Goal: Transaction & Acquisition: Purchase product/service

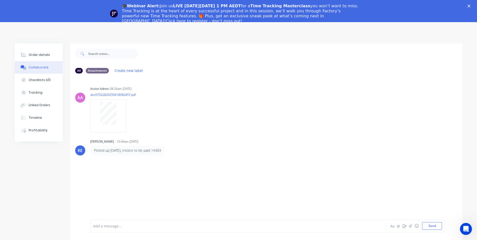
click at [471, 4] on div "🎓Webinar Alert: Join us LIVE on Thursday, October 16 at 1 PM AEDT for a Time Tr…" at bounding box center [238, 13] width 477 height 23
click at [470, 5] on polygon "Close" at bounding box center [468, 6] width 3 height 3
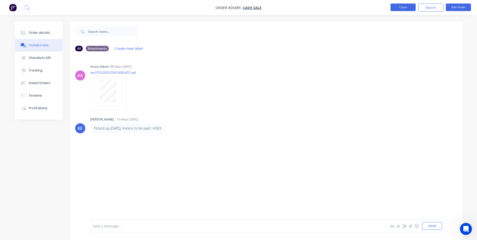
click at [399, 7] on button "Close" at bounding box center [402, 8] width 25 height 8
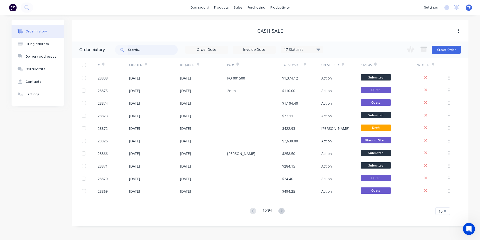
drag, startPoint x: 144, startPoint y: 51, endPoint x: 151, endPoint y: 70, distance: 20.4
click at [144, 51] on input "text" at bounding box center [153, 50] width 50 height 10
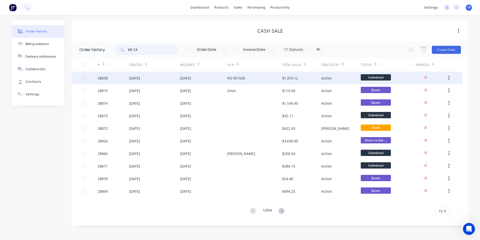
type input "MC CAR"
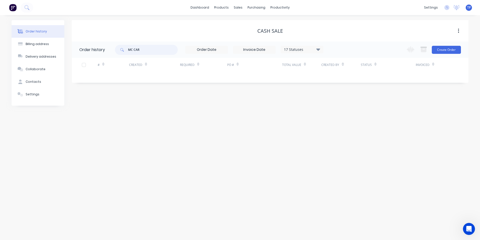
click at [153, 49] on input "MC CAR" at bounding box center [153, 50] width 50 height 10
type input "MC CARP"
click at [150, 51] on input "MC CARP" at bounding box center [153, 50] width 50 height 10
type input "MC CARPENTRY"
click at [131, 49] on input "MC CARPENTRY" at bounding box center [153, 50] width 50 height 10
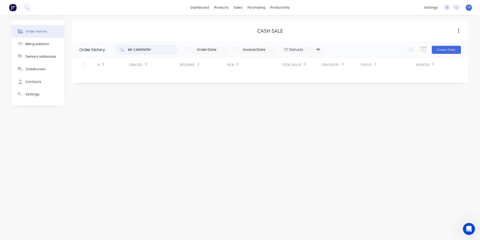
type input "M C CARPENTRY"
click at [320, 50] on icon at bounding box center [319, 49] width 4 height 6
click at [344, 107] on label at bounding box center [344, 107] width 0 height 0
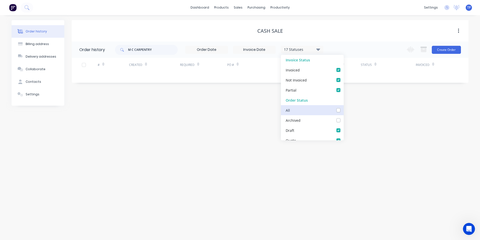
click at [344, 110] on input "checkbox" at bounding box center [346, 109] width 4 height 5
checkbox input "true"
click at [214, 138] on div "Order history Billing address Delivery addresses Collaborate Contacts Settings …" at bounding box center [240, 127] width 480 height 225
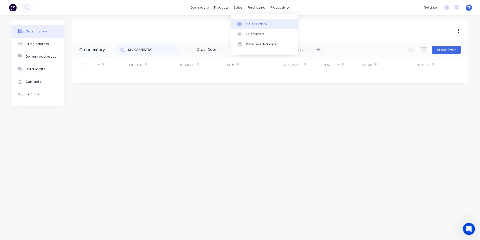
click at [258, 24] on div "Sales Orders" at bounding box center [257, 24] width 21 height 5
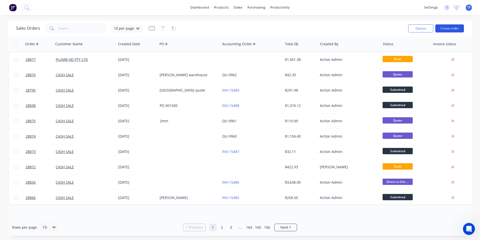
click at [451, 29] on button "Create order" at bounding box center [450, 28] width 29 height 8
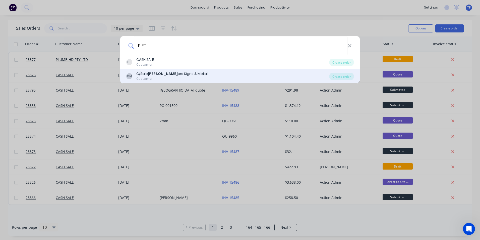
type input "PIET"
click at [144, 72] on div "C/Sale Piet ers Signs & Metal" at bounding box center [171, 73] width 71 height 5
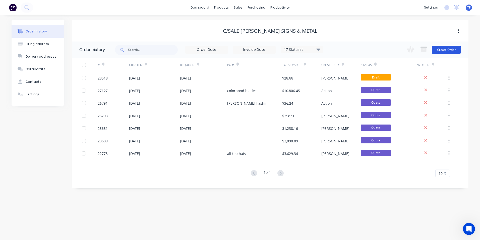
click at [443, 46] on button "Create Order" at bounding box center [446, 50] width 29 height 8
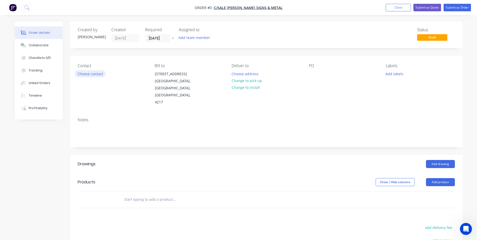
click at [81, 73] on button "Choose contact" at bounding box center [90, 73] width 31 height 7
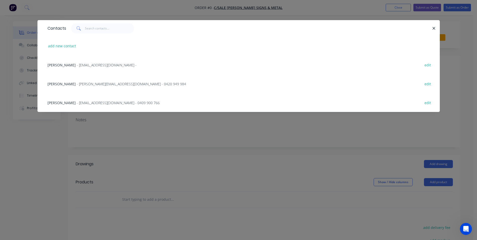
click at [70, 65] on span "Robert Gerrard" at bounding box center [61, 65] width 28 height 5
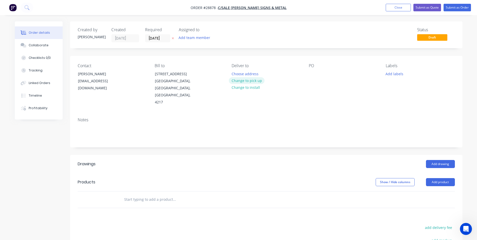
click at [258, 80] on button "Change to pick up" at bounding box center [247, 80] width 36 height 7
click at [309, 75] on div at bounding box center [313, 73] width 8 height 7
click at [440, 178] on button "Add product" at bounding box center [440, 182] width 29 height 8
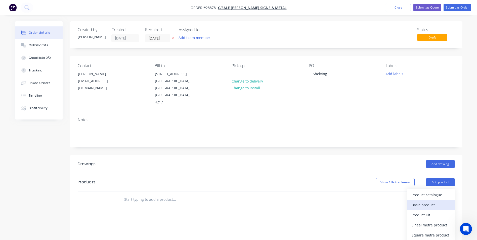
click at [429, 201] on div "Basic product" at bounding box center [430, 204] width 39 height 7
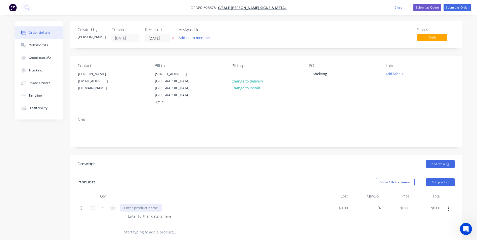
click at [147, 204] on div at bounding box center [141, 207] width 42 height 7
click at [406, 204] on input "0" at bounding box center [406, 207] width 12 height 7
type input "$1,460.00"
click at [112, 205] on icon "button" at bounding box center [112, 207] width 5 height 5
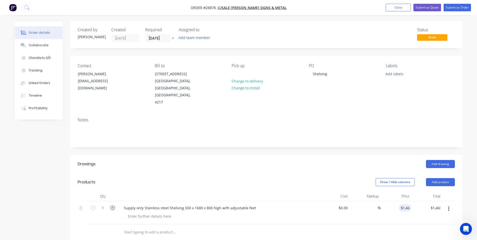
type input "2"
type input "$2,920.00"
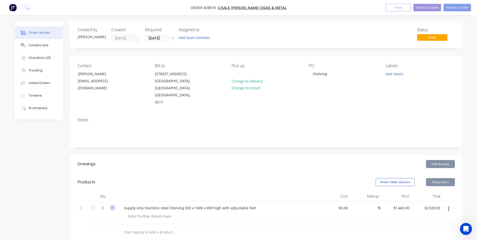
click at [112, 205] on icon "button" at bounding box center [112, 207] width 5 height 5
type input "3"
type input "$4,380.00"
click at [112, 205] on icon "button" at bounding box center [112, 207] width 5 height 5
type input "4"
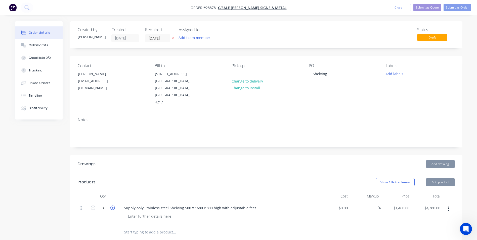
type input "$5,840.00"
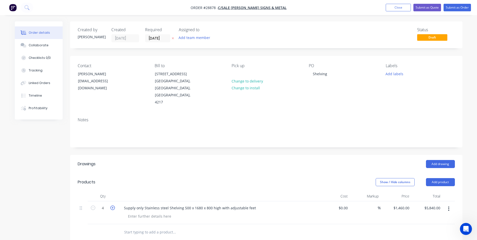
click at [112, 205] on icon "button" at bounding box center [112, 207] width 5 height 5
type input "5"
type input "$7,300.00"
click at [139, 212] on div at bounding box center [149, 215] width 51 height 7
click at [424, 6] on button "Submit as Quote" at bounding box center [427, 8] width 28 height 8
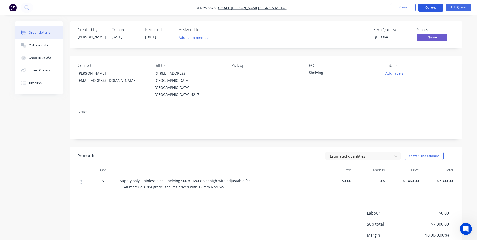
click at [433, 10] on button "Options" at bounding box center [430, 8] width 25 height 8
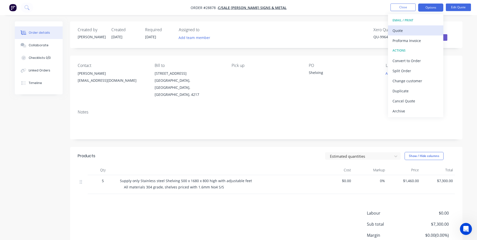
click at [408, 28] on div "Quote" at bounding box center [415, 30] width 46 height 7
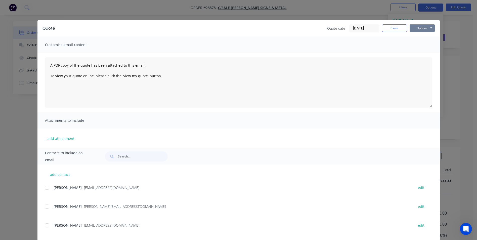
click at [422, 27] on button "Options" at bounding box center [421, 28] width 25 height 8
click at [420, 45] on button "Print" at bounding box center [425, 45] width 32 height 8
click at [415, 28] on button "Options" at bounding box center [421, 28] width 25 height 8
click at [45, 188] on div at bounding box center [47, 187] width 10 height 10
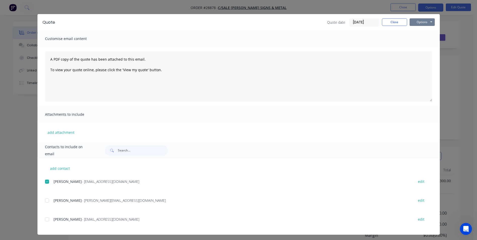
scroll to position [8, 0]
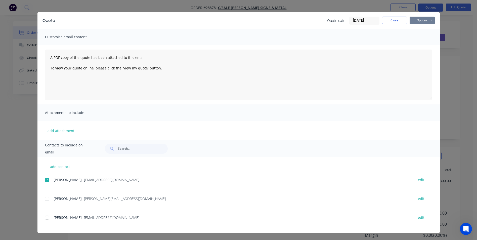
click at [44, 179] on div at bounding box center [47, 180] width 10 height 10
click at [45, 216] on div at bounding box center [47, 217] width 10 height 10
click at [414, 19] on button "Options" at bounding box center [421, 21] width 25 height 8
click at [420, 45] on button "Email" at bounding box center [425, 46] width 32 height 8
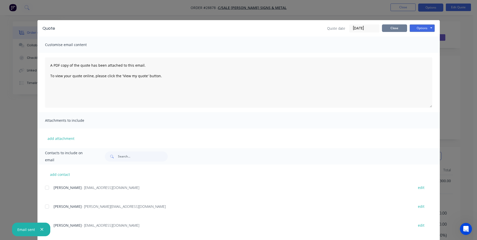
click at [386, 25] on button "Close" at bounding box center [394, 28] width 25 height 8
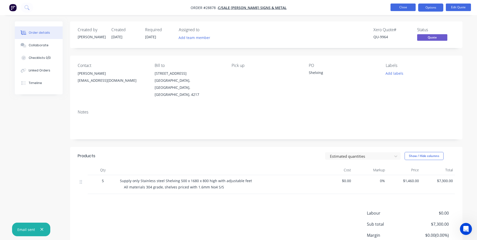
click at [400, 5] on button "Close" at bounding box center [402, 8] width 25 height 8
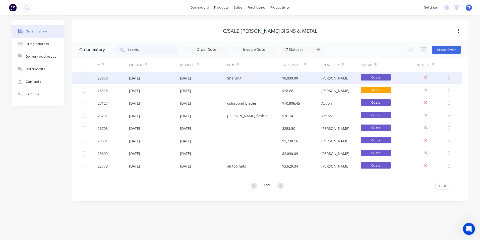
click at [167, 77] on div "26 Sep 2025" at bounding box center [154, 78] width 51 height 13
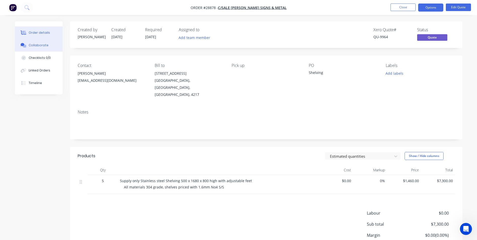
click at [38, 46] on div "Collaborate" at bounding box center [39, 45] width 20 height 5
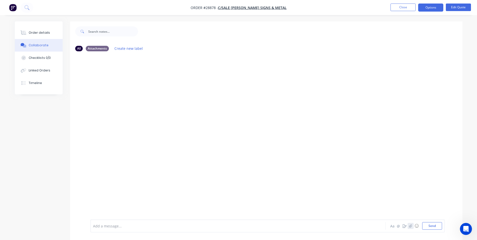
click at [410, 227] on icon "button" at bounding box center [410, 226] width 3 height 4
click at [437, 225] on button "Send" at bounding box center [432, 226] width 20 height 8
click at [395, 7] on button "Close" at bounding box center [402, 8] width 25 height 8
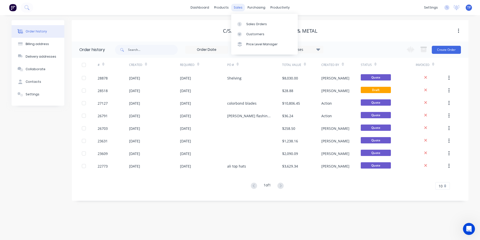
click at [236, 8] on div "sales" at bounding box center [238, 8] width 14 height 8
click at [254, 24] on div "Sales Orders" at bounding box center [257, 24] width 21 height 5
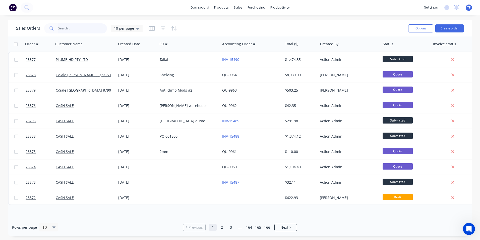
click at [70, 28] on input "text" at bounding box center [82, 28] width 49 height 10
click at [456, 29] on button "Create order" at bounding box center [450, 28] width 29 height 8
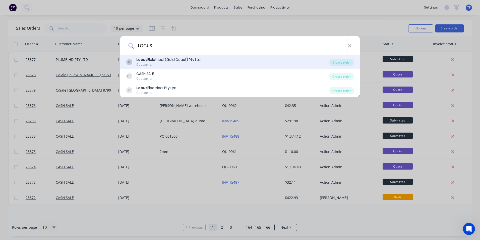
type input "LOCUS"
click at [155, 64] on div "Customer" at bounding box center [168, 64] width 64 height 5
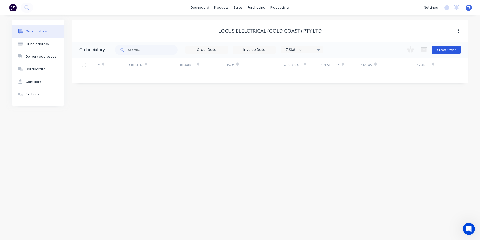
click at [447, 49] on button "Create Order" at bounding box center [446, 50] width 29 height 8
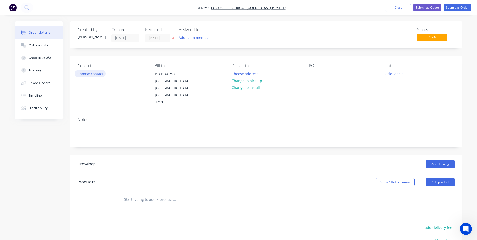
click at [92, 74] on button "Choose contact" at bounding box center [90, 73] width 31 height 7
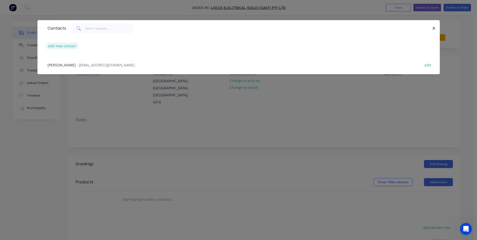
click at [59, 46] on button "add new contact" at bounding box center [61, 45] width 33 height 7
select select "AU"
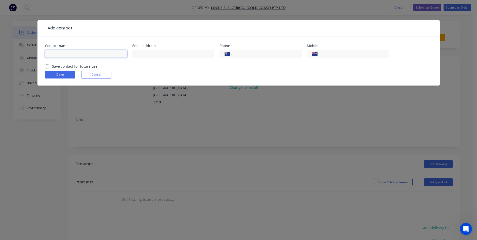
click at [80, 53] on input "text" at bounding box center [86, 54] width 82 height 8
type input "Brian Bridgeman"
drag, startPoint x: 139, startPoint y: 55, endPoint x: 141, endPoint y: 56, distance: 2.8
click at [139, 55] on input "text" at bounding box center [173, 54] width 82 height 8
type input "brian@locuselectrical.com.au"
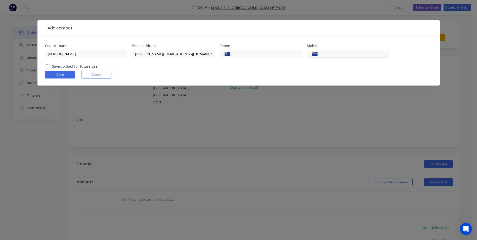
drag, startPoint x: 326, startPoint y: 53, endPoint x: 334, endPoint y: 55, distance: 9.1
click at [326, 53] on input "tel" at bounding box center [353, 54] width 60 height 6
type input "0417 076 411"
click at [52, 66] on label "Save contact for future use" at bounding box center [74, 66] width 45 height 5
click at [47, 66] on input "Save contact for future use" at bounding box center [47, 66] width 4 height 5
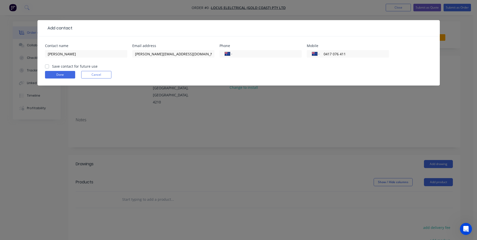
checkbox input "true"
click at [69, 73] on button "Done" at bounding box center [60, 75] width 30 height 8
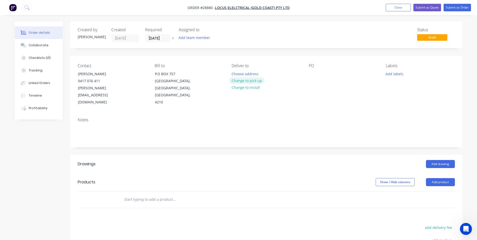
click at [257, 80] on button "Change to pick up" at bounding box center [247, 80] width 36 height 7
click at [310, 74] on div at bounding box center [313, 73] width 8 height 7
click at [444, 178] on button "Add product" at bounding box center [440, 182] width 29 height 8
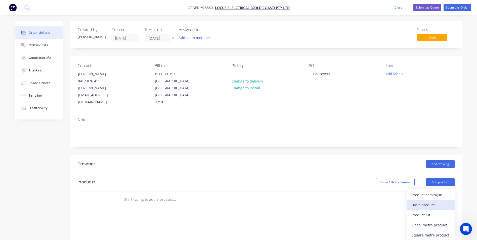
click at [424, 201] on div "Basic product" at bounding box center [430, 204] width 39 height 7
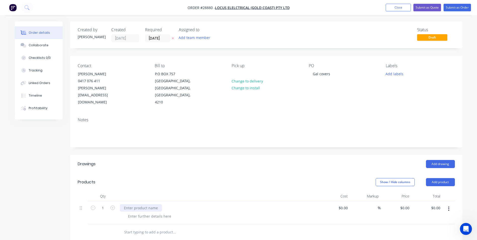
click at [148, 204] on div at bounding box center [141, 207] width 42 height 7
click at [406, 204] on input "0" at bounding box center [408, 207] width 6 height 7
type input "$384.00"
click at [289, 204] on div "1.6mm Gal cover as per drawing 1" at bounding box center [218, 207] width 197 height 7
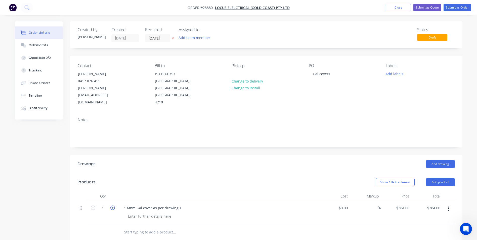
click at [113, 205] on icon "button" at bounding box center [112, 207] width 5 height 5
type input "2"
type input "$768.00"
click at [284, 178] on div "Show / Hide columns Add product" at bounding box center [306, 182] width 297 height 8
click at [436, 178] on button "Add product" at bounding box center [440, 182] width 29 height 8
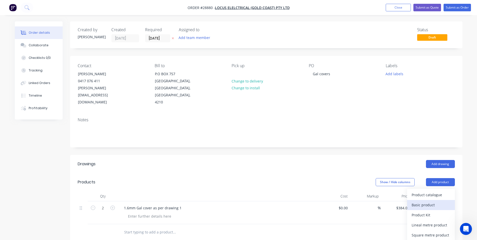
click at [416, 201] on div "Basic product" at bounding box center [430, 204] width 39 height 7
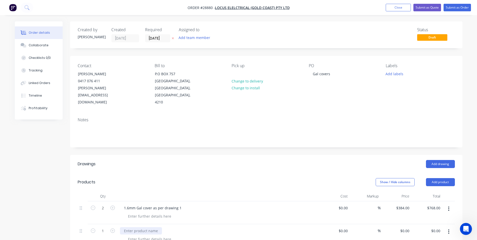
click at [149, 227] on div at bounding box center [141, 230] width 42 height 7
click at [405, 227] on input "0" at bounding box center [406, 230] width 12 height 7
type input "$115.50"
click at [400, 225] on div "$115.50 115.5" at bounding box center [395, 235] width 31 height 23
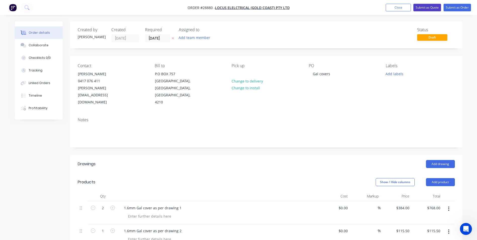
click at [429, 7] on button "Submit as Quote" at bounding box center [427, 8] width 28 height 8
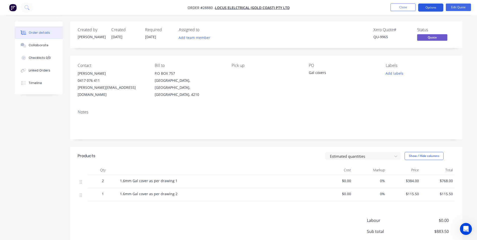
click at [436, 6] on button "Options" at bounding box center [430, 8] width 25 height 8
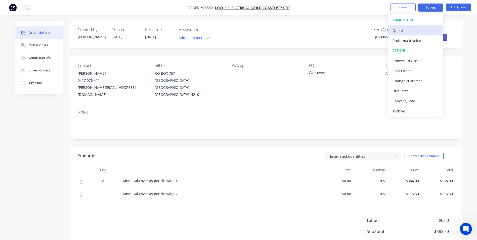
click at [405, 30] on div "Quote" at bounding box center [415, 30] width 46 height 7
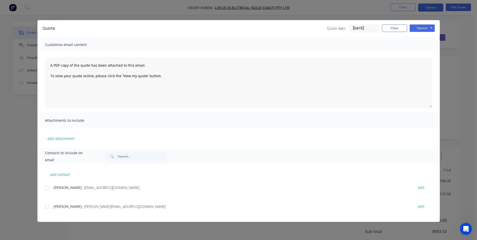
click at [47, 206] on div at bounding box center [47, 206] width 10 height 10
click at [420, 28] on button "Options" at bounding box center [421, 28] width 25 height 8
click at [427, 44] on button "Print" at bounding box center [425, 45] width 32 height 8
click at [418, 28] on button "Options" at bounding box center [421, 28] width 25 height 8
click at [47, 207] on div at bounding box center [47, 206] width 10 height 10
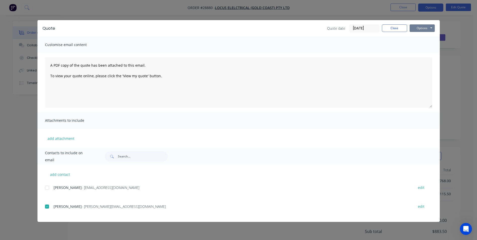
click at [417, 29] on button "Options" at bounding box center [421, 28] width 25 height 8
click at [418, 53] on button "Email" at bounding box center [425, 54] width 32 height 8
click at [388, 29] on button "Close" at bounding box center [394, 28] width 25 height 8
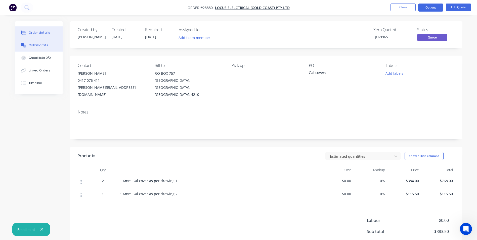
click at [39, 45] on div "Collaborate" at bounding box center [39, 45] width 20 height 5
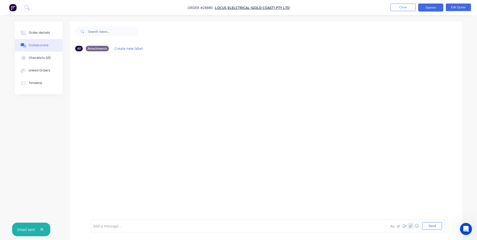
click at [409, 226] on icon "button" at bounding box center [410, 226] width 3 height 4
click at [433, 226] on button "Send" at bounding box center [432, 226] width 20 height 8
click at [395, 6] on button "Close" at bounding box center [402, 8] width 25 height 8
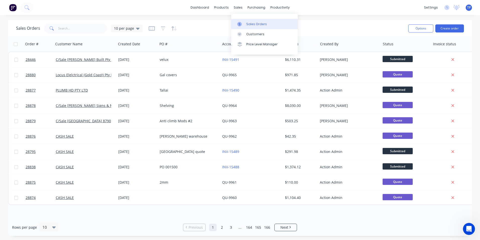
click at [257, 25] on div "Sales Orders" at bounding box center [257, 24] width 21 height 5
click at [79, 31] on input "text" at bounding box center [82, 28] width 49 height 10
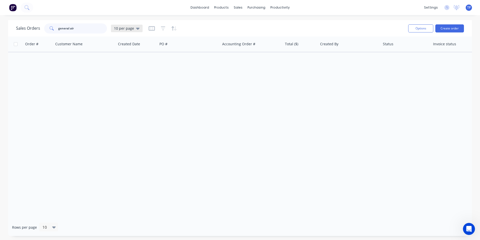
type input "general air"
click at [136, 28] on icon at bounding box center [138, 29] width 4 height 2
click at [126, 90] on button "Archived" at bounding box center [141, 91] width 57 height 6
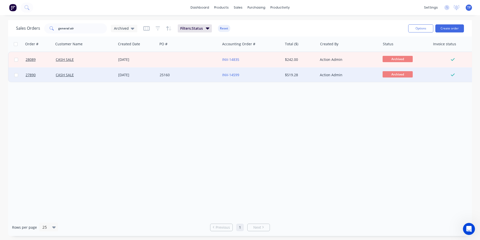
click at [149, 74] on div "14 Aug 2025" at bounding box center [136, 74] width 37 height 5
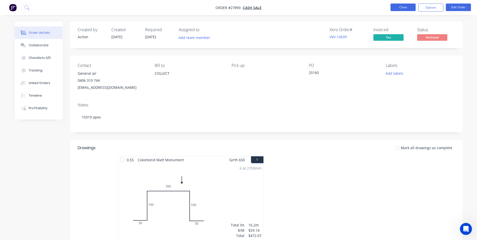
click at [393, 7] on button "Close" at bounding box center [402, 8] width 25 height 8
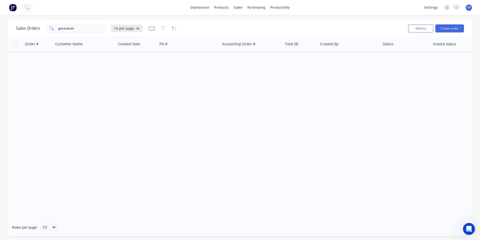
click at [137, 28] on icon at bounding box center [138, 29] width 4 height 2
click at [131, 91] on button "Archived" at bounding box center [141, 91] width 57 height 6
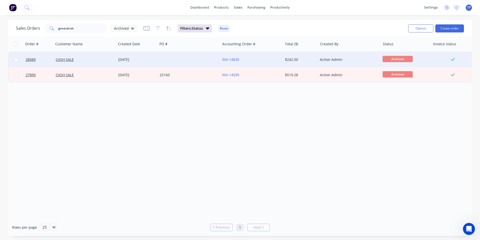
click at [197, 58] on div at bounding box center [189, 59] width 63 height 15
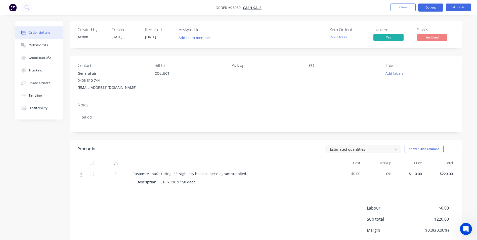
click at [421, 8] on button "Options" at bounding box center [430, 8] width 25 height 8
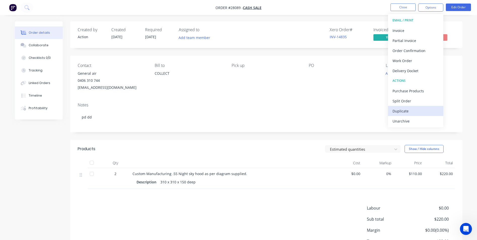
click at [413, 109] on div "Duplicate" at bounding box center [415, 110] width 46 height 7
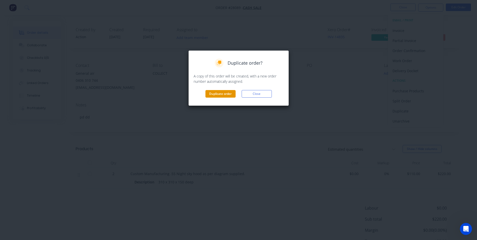
click at [215, 93] on button "Duplicate order" at bounding box center [220, 94] width 30 height 8
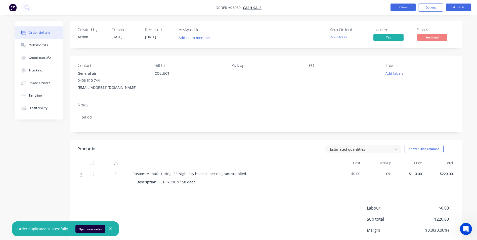
click at [395, 7] on button "Close" at bounding box center [402, 8] width 25 height 8
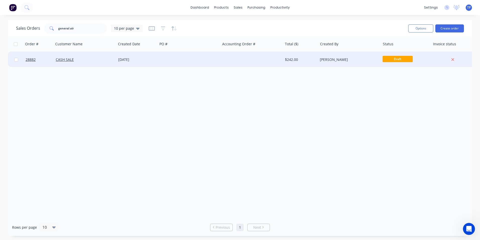
click at [173, 59] on div at bounding box center [189, 59] width 63 height 15
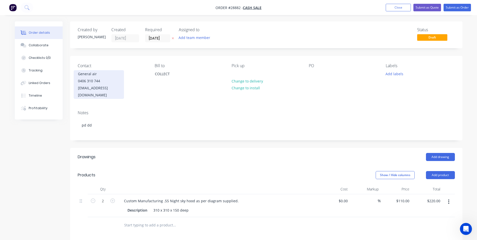
click at [105, 81] on div "0406 310 744" at bounding box center [99, 80] width 42 height 7
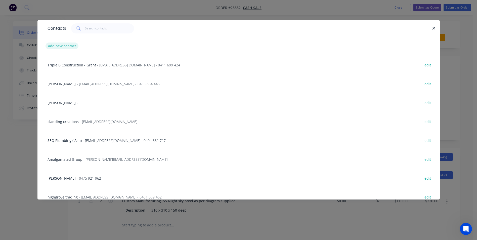
click at [72, 46] on button "add new contact" at bounding box center [61, 45] width 33 height 7
select select "AU"
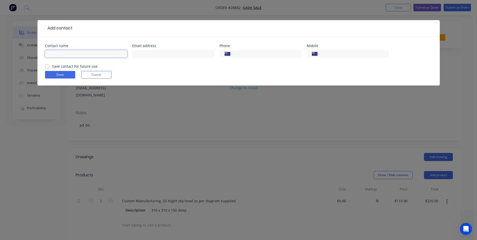
click at [70, 54] on input "text" at bounding box center [86, 54] width 82 height 8
type input "Casey Schulze"
click at [160, 53] on input "text" at bounding box center [173, 54] width 82 height 8
type input "casey@generalair.com.au"
click at [335, 53] on input "tel" at bounding box center [353, 54] width 60 height 6
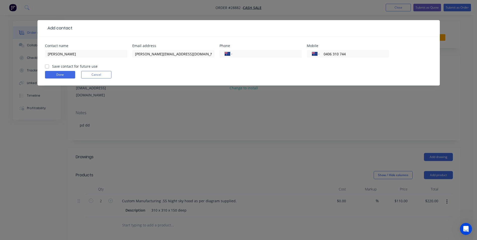
type input "0406 310 744"
click at [52, 67] on label "Save contact for future use" at bounding box center [74, 66] width 45 height 5
click at [46, 67] on input "Save contact for future use" at bounding box center [47, 66] width 4 height 5
checkbox input "true"
click at [70, 77] on button "Done" at bounding box center [60, 75] width 30 height 8
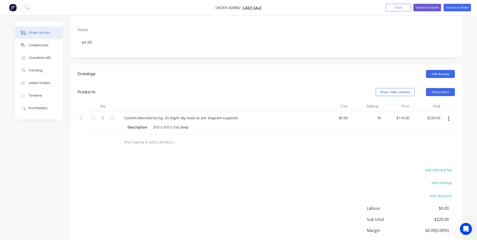
scroll to position [101, 0]
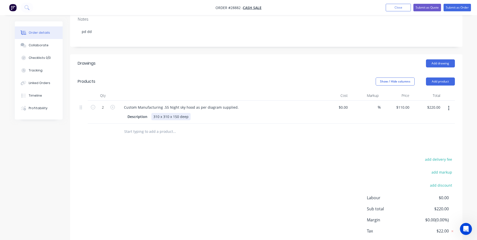
click at [159, 113] on div "310 x 310 x 150 deep" at bounding box center [170, 116] width 39 height 7
click at [169, 113] on div "250 x 310 x 150 deep" at bounding box center [170, 116] width 39 height 7
click at [410, 104] on input "110" at bounding box center [407, 107] width 9 height 7
type input "$131.00"
type input "$262.00"
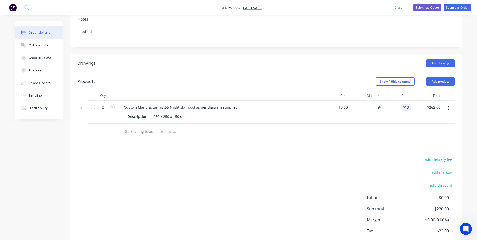
drag, startPoint x: 399, startPoint y: 103, endPoint x: 396, endPoint y: 105, distance: 3.8
click at [399, 103] on div "$131.00 131" at bounding box center [395, 112] width 31 height 23
click at [448, 104] on button "button" at bounding box center [449, 108] width 12 height 9
click at [420, 128] on div "Duplicate" at bounding box center [430, 131] width 39 height 7
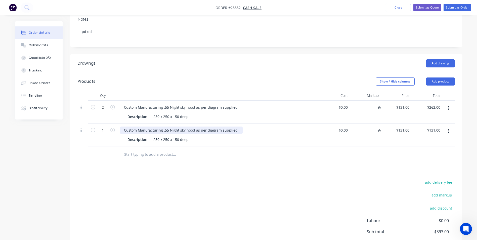
click at [183, 126] on div "Custom Manufacturing .55 Night sky hood as per diagram supplied." at bounding box center [181, 129] width 123 height 7
click at [156, 136] on div "250 x 250 x 150 deep" at bounding box center [170, 139] width 39 height 7
click at [159, 136] on div "250 x 250 x 150 deep" at bounding box center [170, 139] width 39 height 7
click at [168, 136] on div "350 x 250 x 150 deep" at bounding box center [170, 139] width 39 height 7
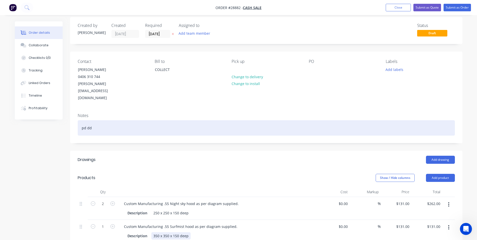
scroll to position [0, 0]
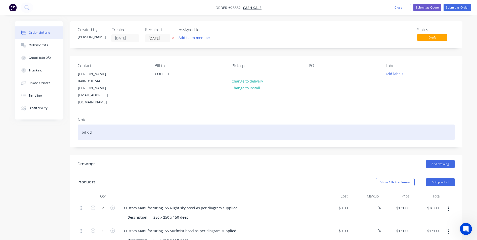
click at [97, 124] on div "pd dd" at bounding box center [266, 131] width 377 height 15
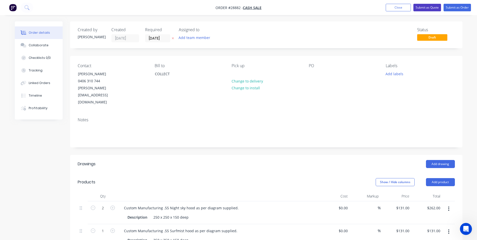
click at [426, 6] on button "Submit as Quote" at bounding box center [427, 8] width 28 height 8
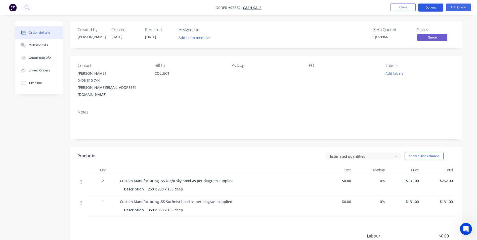
click at [430, 5] on button "Options" at bounding box center [430, 8] width 25 height 8
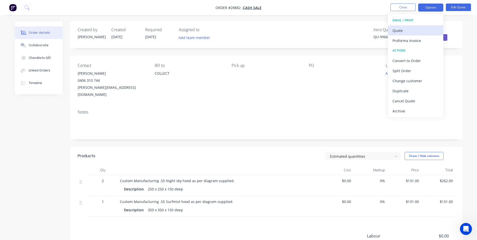
click at [398, 30] on div "Quote" at bounding box center [415, 30] width 46 height 7
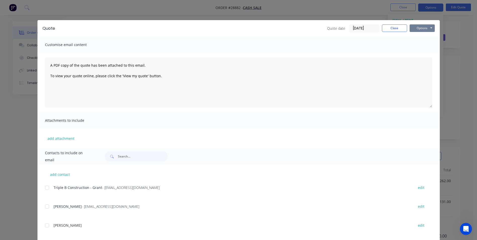
click at [417, 29] on button "Options" at bounding box center [421, 28] width 25 height 8
click at [372, 45] on div "Customise email content" at bounding box center [238, 44] width 402 height 16
click at [133, 158] on input "text" at bounding box center [143, 156] width 50 height 10
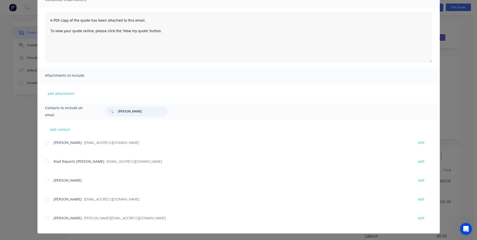
scroll to position [45, 0]
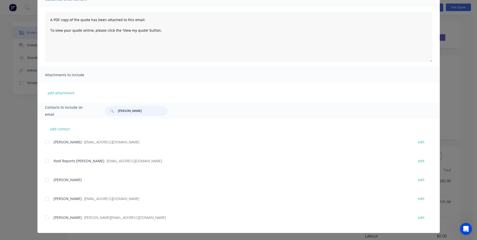
click at [45, 216] on div at bounding box center [47, 217] width 10 height 10
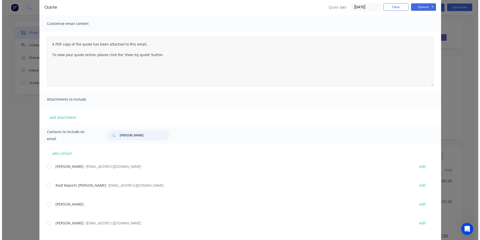
scroll to position [0, 0]
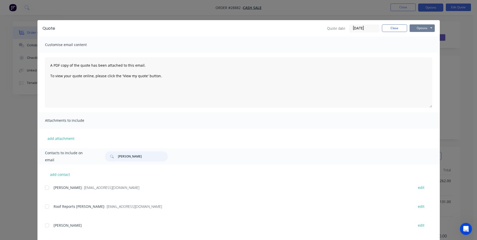
type input "casey"
click at [429, 28] on button "Options" at bounding box center [421, 28] width 25 height 8
click at [423, 54] on button "Email" at bounding box center [425, 54] width 32 height 8
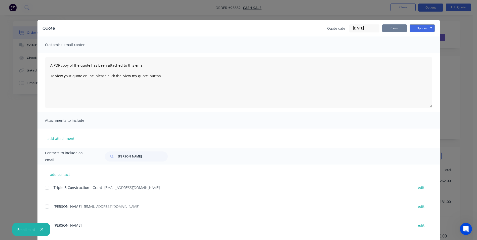
click at [386, 28] on button "Close" at bounding box center [394, 28] width 25 height 8
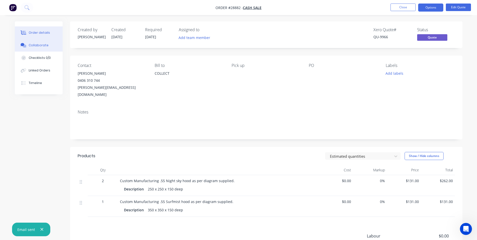
click at [45, 45] on div "Collaborate" at bounding box center [39, 45] width 20 height 5
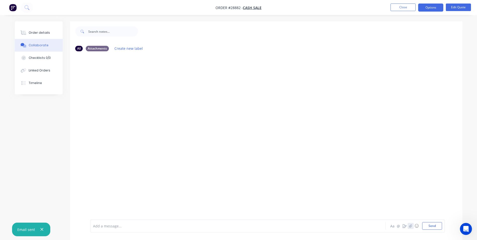
click at [409, 225] on icon "button" at bounding box center [410, 225] width 3 height 3
click at [436, 225] on button "Send" at bounding box center [432, 226] width 20 height 8
click at [393, 6] on button "Close" at bounding box center [402, 8] width 25 height 8
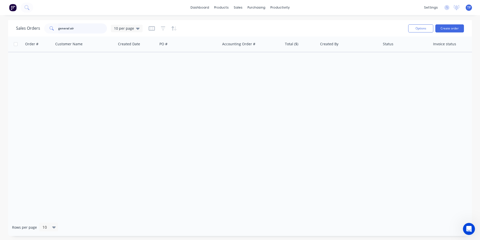
click at [77, 29] on input "general air" at bounding box center [82, 28] width 49 height 10
type input "g"
